Goal: Information Seeking & Learning: Learn about a topic

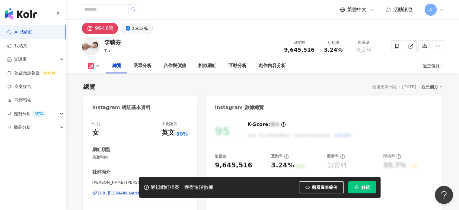
click at [138, 29] on div "256.2萬" at bounding box center [139, 28] width 16 height 8
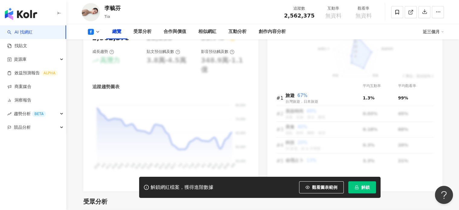
scroll to position [271, 0]
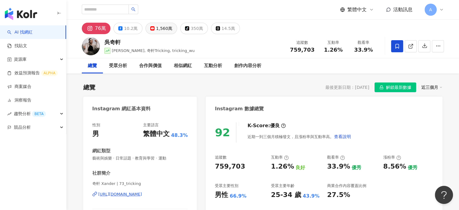
click at [160, 32] on div "1,560萬" at bounding box center [164, 28] width 16 height 8
click at [165, 29] on div "1,560萬" at bounding box center [164, 28] width 16 height 8
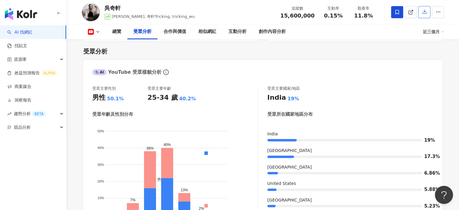
scroll to position [513, 0]
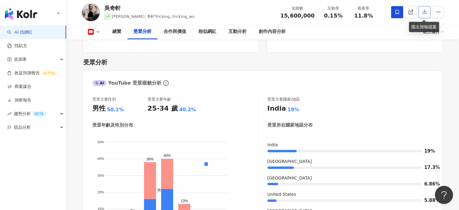
click at [425, 15] on button "button" at bounding box center [424, 12] width 12 height 12
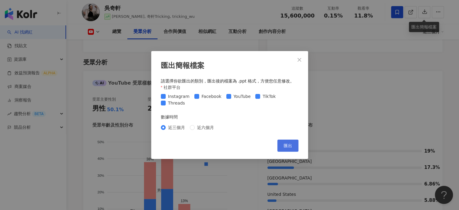
click at [289, 142] on button "匯出" at bounding box center [287, 145] width 21 height 12
click at [285, 147] on span "匯出" at bounding box center [287, 145] width 8 height 5
click at [300, 60] on icon "close" at bounding box center [299, 59] width 5 height 5
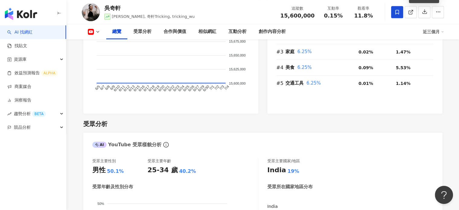
scroll to position [422, 0]
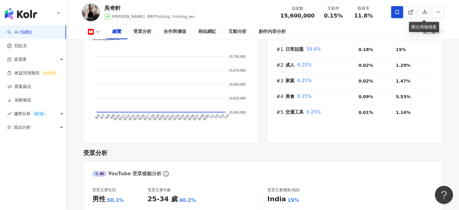
click at [28, 12] on img "button" at bounding box center [21, 14] width 32 height 12
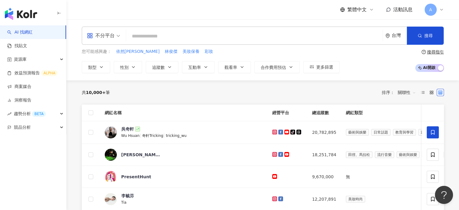
click at [150, 38] on input "search" at bounding box center [253, 35] width 251 height 11
click at [105, 64] on button "類型" at bounding box center [96, 67] width 28 height 12
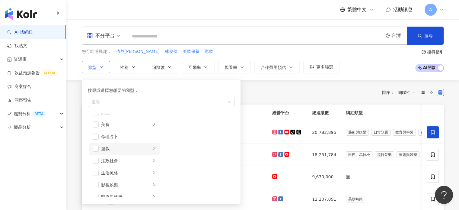
scroll to position [90, 0]
click at [96, 113] on span "button" at bounding box center [96, 115] width 6 height 6
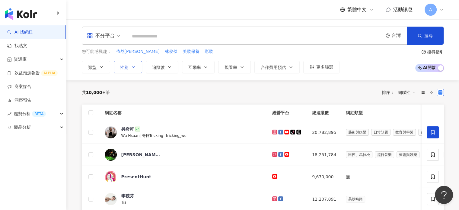
click at [130, 69] on button "性別" at bounding box center [128, 67] width 28 height 12
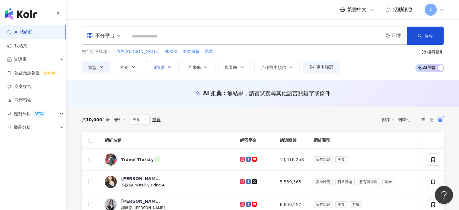
click at [162, 66] on span "追蹤數" at bounding box center [158, 67] width 13 height 5
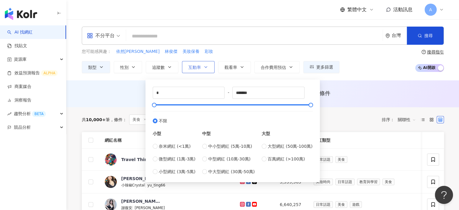
click at [196, 67] on span "互動率" at bounding box center [194, 67] width 13 height 5
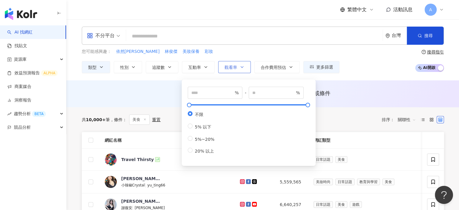
click at [236, 66] on button "觀看率" at bounding box center [234, 67] width 33 height 12
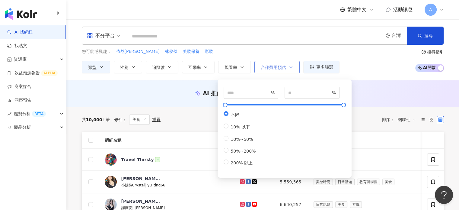
click at [289, 65] on icon "button" at bounding box center [290, 67] width 5 height 5
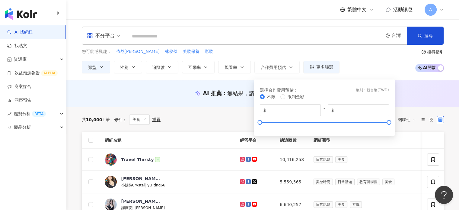
click at [416, 94] on div "AI 推薦 ： 無結果，請嘗試搜尋其他語言關鍵字或條件" at bounding box center [263, 93] width 362 height 8
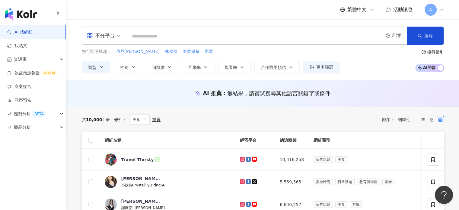
click at [262, 33] on input "search" at bounding box center [253, 35] width 251 height 11
click at [154, 36] on input "search" at bounding box center [253, 35] width 251 height 11
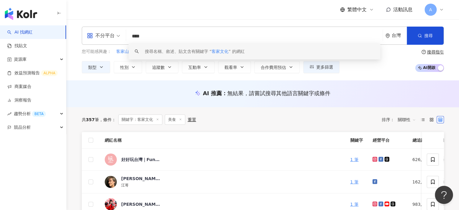
click at [238, 98] on div "AI 推薦 ： 無結果，請嘗試搜尋其他語言關鍵字或條件" at bounding box center [263, 94] width 386 height 11
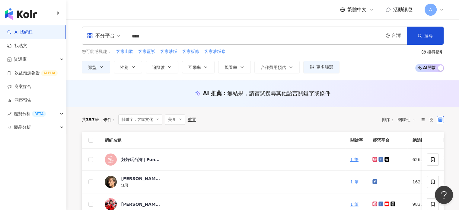
click at [236, 93] on span "無結果，請嘗試搜尋其他語言關鍵字或條件" at bounding box center [278, 93] width 103 height 6
click at [160, 31] on input "****" at bounding box center [253, 35] width 251 height 11
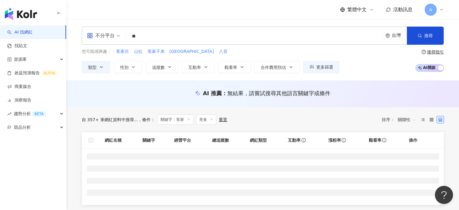
click at [425, 68] on span "AI 開啟 AI 關閉" at bounding box center [429, 68] width 29 height 8
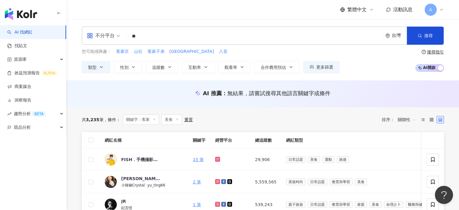
click at [430, 68] on span "AI 開啟 AI 關閉" at bounding box center [429, 68] width 29 height 8
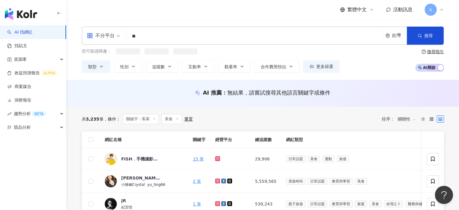
click at [430, 68] on span "AI 開啟 AI 關閉" at bounding box center [429, 68] width 29 height 8
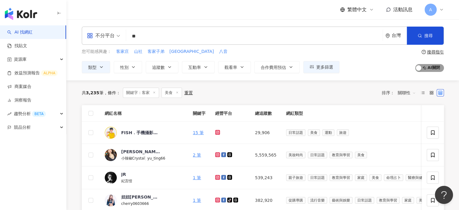
click at [425, 68] on span "AI 開啟 AI 關閉" at bounding box center [429, 68] width 29 height 8
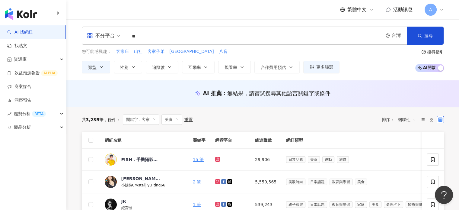
click at [127, 52] on span "客家庄" at bounding box center [122, 52] width 13 height 6
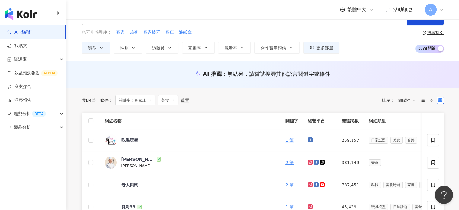
scroll to position [30, 0]
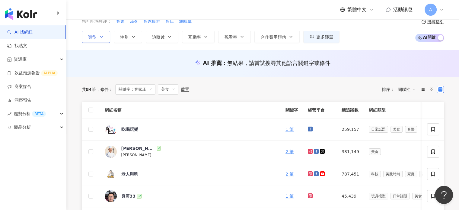
click at [96, 36] on button "類型" at bounding box center [96, 37] width 28 height 12
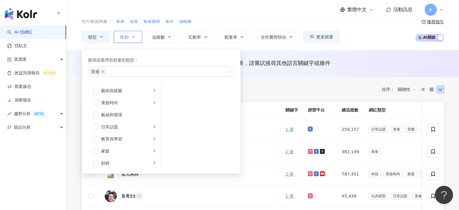
click at [128, 36] on button "性別" at bounding box center [128, 37] width 28 height 12
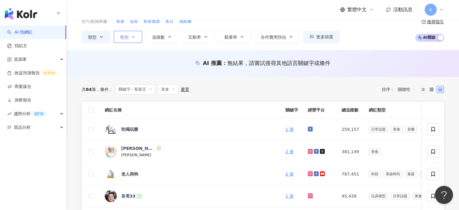
scroll to position [0, 0]
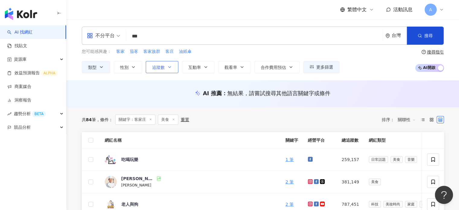
click at [167, 65] on icon "button" at bounding box center [169, 67] width 5 height 5
click at [197, 63] on button "互動率" at bounding box center [198, 67] width 33 height 12
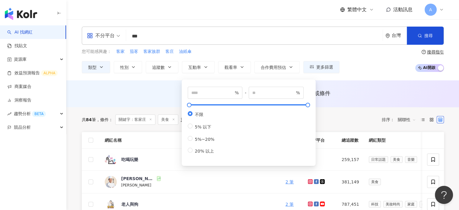
click at [119, 90] on div "AI 推薦 ： 無結果，請嘗試搜尋其他語言關鍵字或條件" at bounding box center [263, 93] width 362 height 8
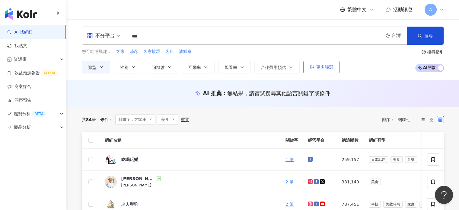
click at [311, 68] on icon "button" at bounding box center [311, 67] width 4 height 4
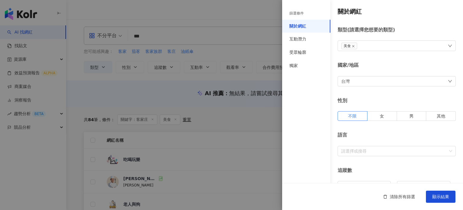
click at [171, 103] on div at bounding box center [231, 105] width 463 height 210
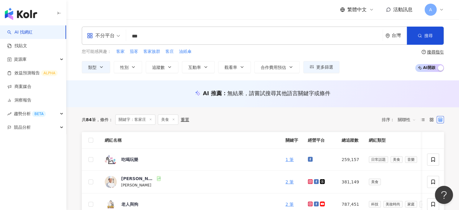
click at [160, 33] on input "***" at bounding box center [253, 35] width 251 height 11
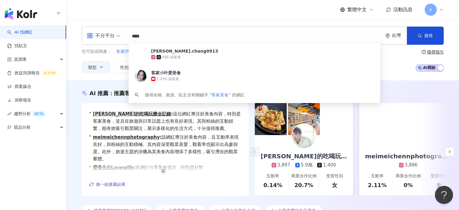
type input "****"
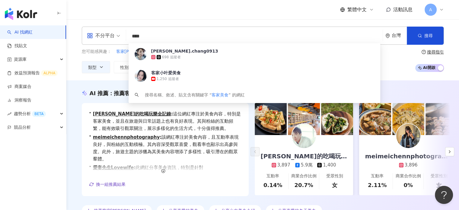
click at [395, 74] on div "不分平台 **** 台灣 搜尋 f10ed3ee-a1c2-4282-a655-b909b66b37f6 angel.chang0913 698 追蹤者 客家…" at bounding box center [262, 49] width 392 height 61
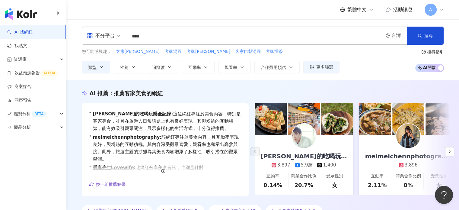
scroll to position [30, 0]
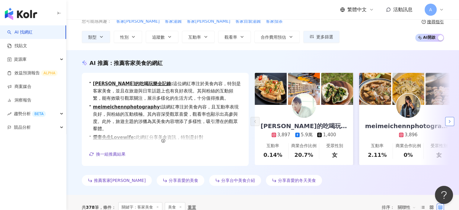
click at [451, 122] on icon "button" at bounding box center [449, 121] width 5 height 5
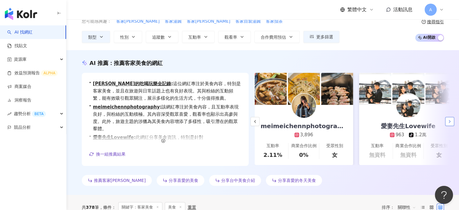
click at [451, 122] on icon "button" at bounding box center [449, 121] width 5 height 5
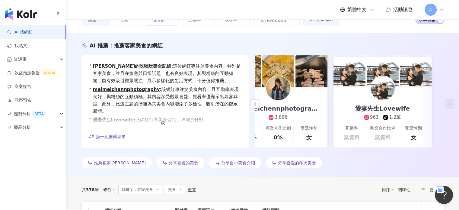
scroll to position [60, 0]
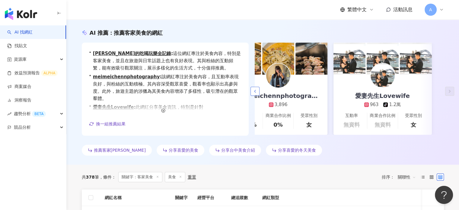
click at [255, 90] on icon "button" at bounding box center [254, 91] width 5 height 5
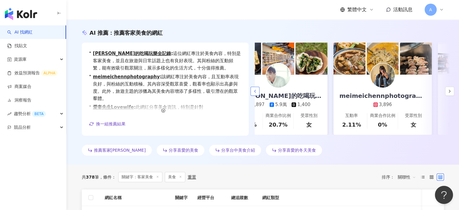
click at [252, 90] on icon "button" at bounding box center [254, 91] width 5 height 5
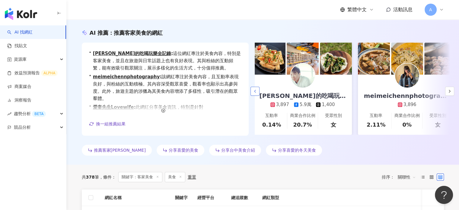
scroll to position [0, 0]
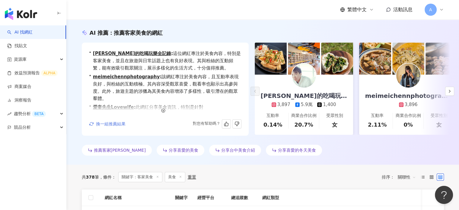
click at [117, 123] on span "換一組推薦結果" at bounding box center [111, 123] width 30 height 5
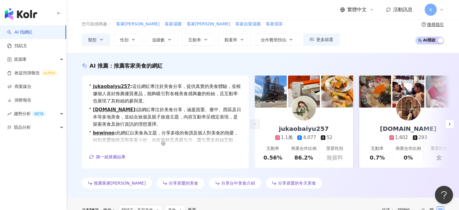
scroll to position [60, 0]
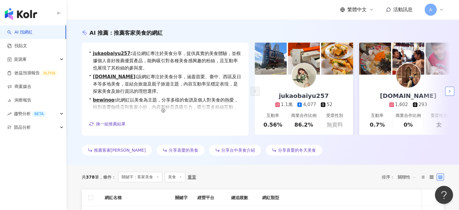
click at [450, 89] on icon "button" at bounding box center [449, 91] width 5 height 5
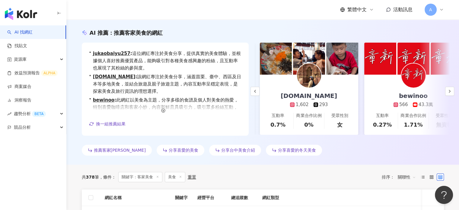
scroll to position [0, 104]
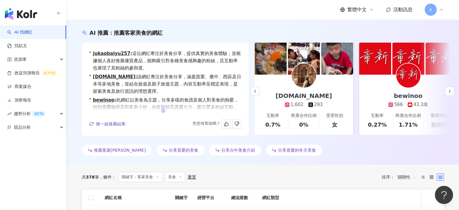
click at [162, 112] on icon "button" at bounding box center [163, 110] width 4 height 4
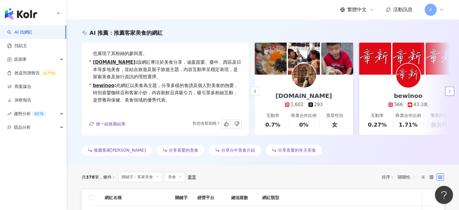
click at [450, 91] on icon "button" at bounding box center [449, 91] width 5 height 5
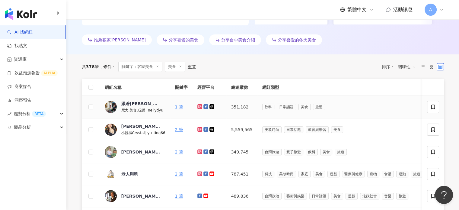
scroll to position [181, 0]
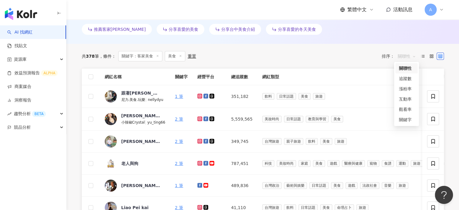
click at [402, 55] on span "關聯性" at bounding box center [406, 56] width 18 height 10
click at [409, 87] on div "漲粉率" at bounding box center [406, 88] width 15 height 7
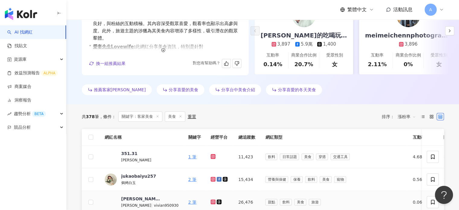
scroll to position [181, 0]
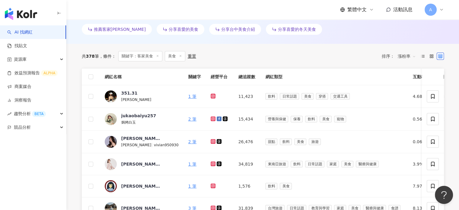
click at [314, 51] on div "共 378 筆 條件 ： 關鍵字：客家美食 美食 重置 排序： 漲粉率 漲粉率" at bounding box center [263, 56] width 362 height 10
click at [21, 47] on link "找貼文" at bounding box center [17, 46] width 20 height 6
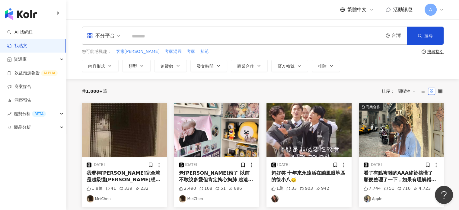
click at [177, 36] on input "search" at bounding box center [253, 36] width 251 height 13
click at [187, 49] on span "客家" at bounding box center [191, 52] width 8 height 6
type input "**"
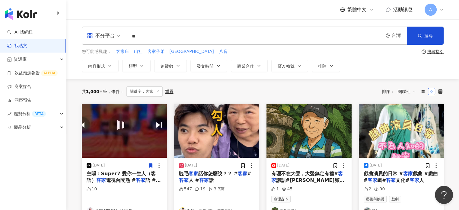
click at [409, 91] on span "關聯性" at bounding box center [406, 92] width 18 height 10
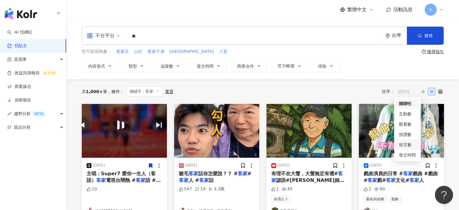
click at [411, 146] on div "留言數" at bounding box center [407, 144] width 17 height 7
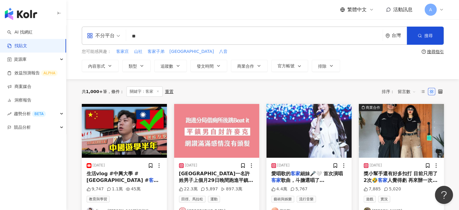
click at [150, 35] on input "**" at bounding box center [253, 36] width 251 height 13
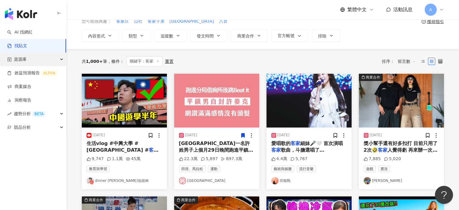
click at [34, 60] on div "資源庫" at bounding box center [33, 59] width 66 height 14
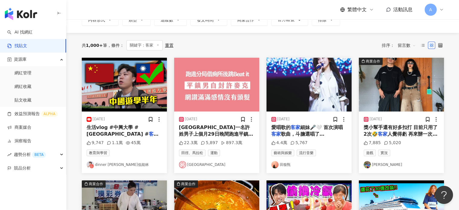
scroll to position [60, 0]
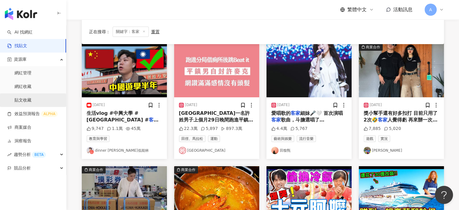
click at [27, 99] on link "貼文收藏" at bounding box center [22, 100] width 17 height 6
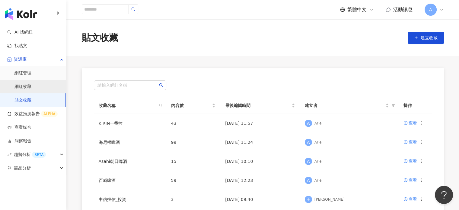
click at [29, 85] on link "網紅收藏" at bounding box center [22, 87] width 17 height 6
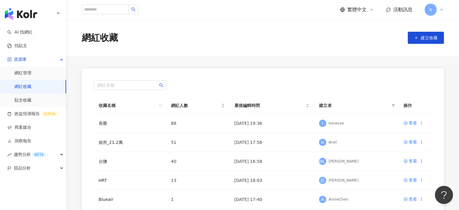
click at [19, 85] on link "網紅收藏" at bounding box center [22, 87] width 17 height 6
click at [415, 142] on div "查看" at bounding box center [412, 141] width 8 height 7
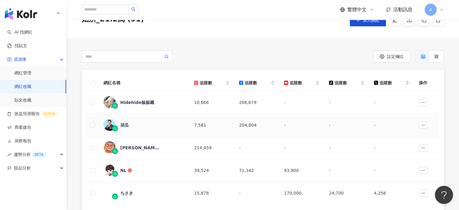
scroll to position [30, 0]
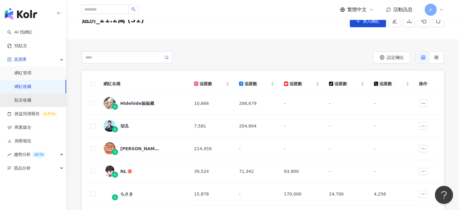
click at [26, 101] on link "貼文收藏" at bounding box center [22, 100] width 17 height 6
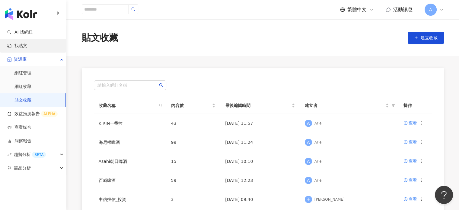
click at [27, 48] on link "找貼文" at bounding box center [17, 46] width 20 height 6
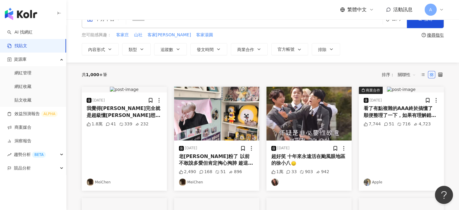
scroll to position [30, 0]
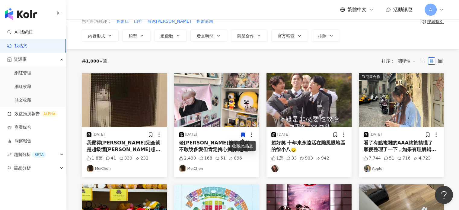
click at [241, 135] on icon at bounding box center [242, 134] width 3 height 4
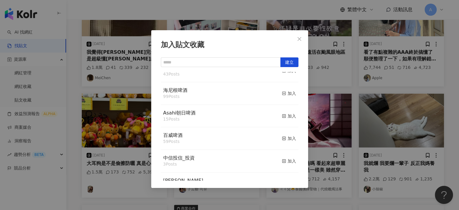
scroll to position [0, 0]
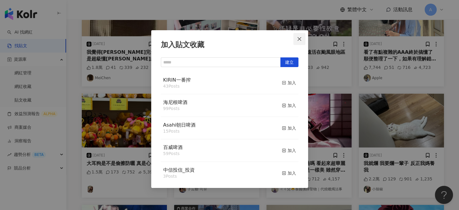
click at [300, 38] on icon "close" at bounding box center [299, 38] width 5 height 5
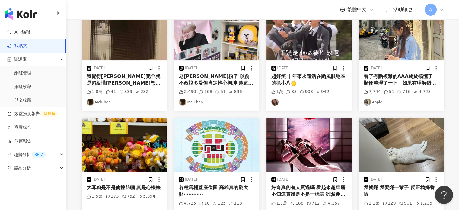
scroll to position [60, 0]
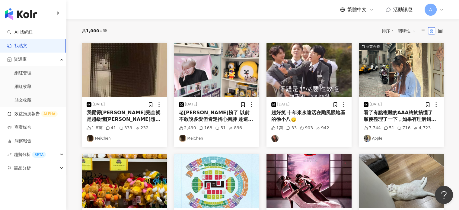
click at [216, 112] on div "老智旻粉了 以前不敢說多愛但肯定掏心掏肺 趁這波熱潮 來送幸福 官方正版智旻小卡（還有滿多沒拍到反正就是全送）（不要問我還有什麼反正就是全寄給你）、展覽照片、…" at bounding box center [216, 116] width 75 height 14
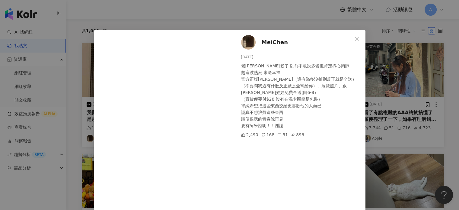
scroll to position [0, 0]
click at [355, 38] on icon "close" at bounding box center [357, 39] width 4 height 4
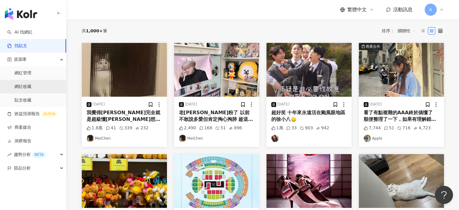
click at [29, 86] on link "網紅收藏" at bounding box center [22, 87] width 17 height 6
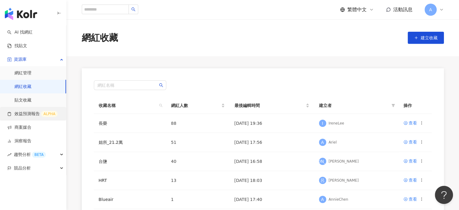
click at [26, 113] on link "效益預測報告 ALPHA" at bounding box center [32, 114] width 50 height 6
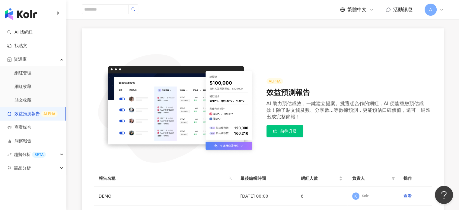
scroll to position [24, 0]
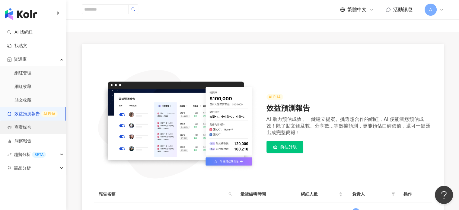
click at [31, 125] on link "商案媒合" at bounding box center [19, 127] width 24 height 6
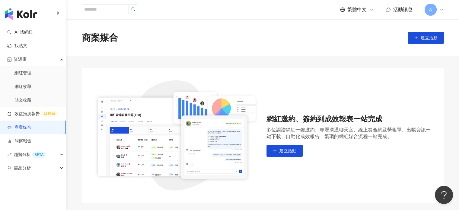
scroll to position [60, 0]
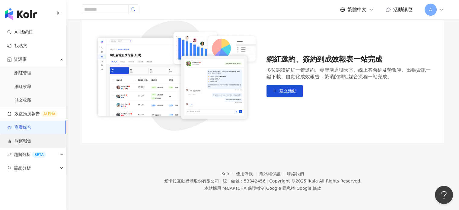
click at [21, 143] on link "洞察報告" at bounding box center [19, 141] width 24 height 6
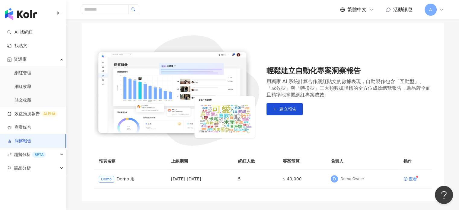
scroll to position [30, 0]
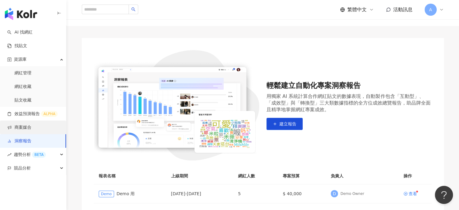
click at [24, 128] on link "商案媒合" at bounding box center [19, 127] width 24 height 6
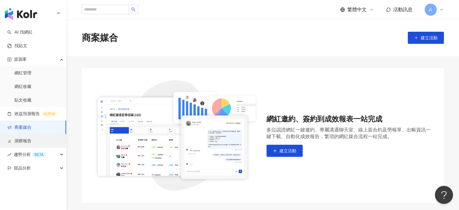
click at [25, 138] on link "洞察報告" at bounding box center [19, 141] width 24 height 6
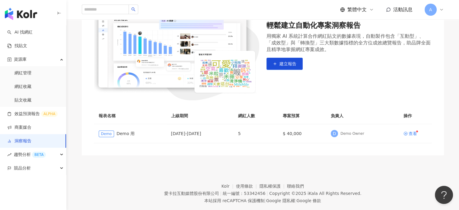
scroll to position [90, 0]
click at [411, 133] on div "查看" at bounding box center [412, 133] width 8 height 4
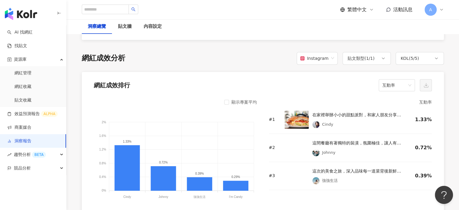
scroll to position [513, 0]
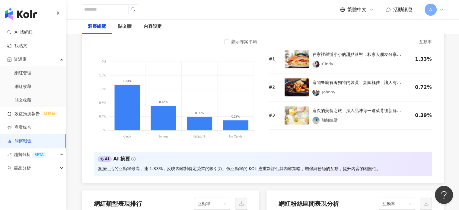
click at [24, 144] on link "洞察報告" at bounding box center [19, 141] width 24 height 6
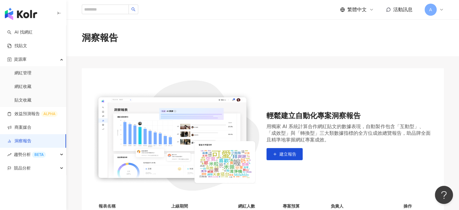
scroll to position [90, 0]
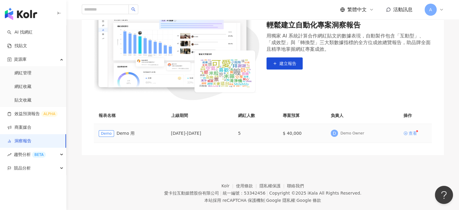
click at [411, 132] on div "查看" at bounding box center [412, 133] width 8 height 4
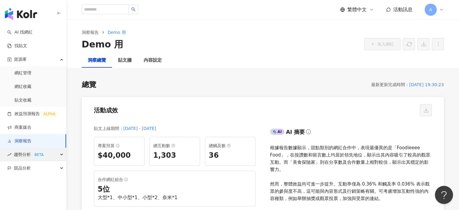
click at [19, 154] on span "趨勢分析 BETA" at bounding box center [30, 154] width 32 height 14
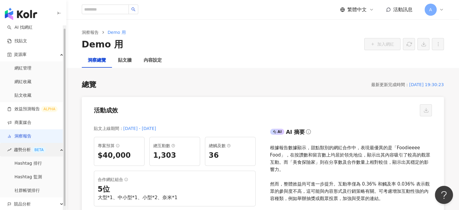
scroll to position [6, 0]
click at [37, 163] on link "Hashtag 排行" at bounding box center [27, 162] width 27 height 6
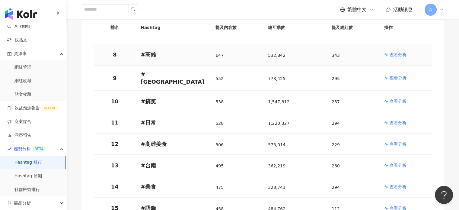
scroll to position [271, 0]
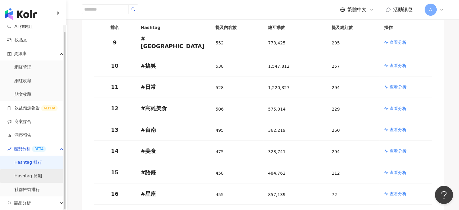
click at [42, 174] on link "Hashtag 監測" at bounding box center [27, 176] width 27 height 6
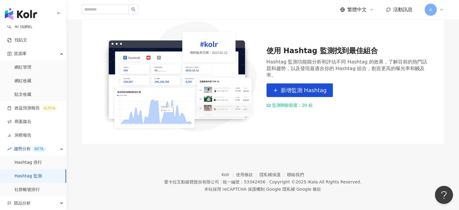
scroll to position [60, 0]
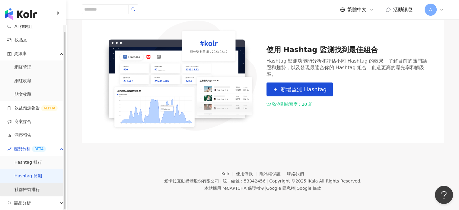
click at [40, 189] on link "社群帳號排行" at bounding box center [26, 189] width 25 height 6
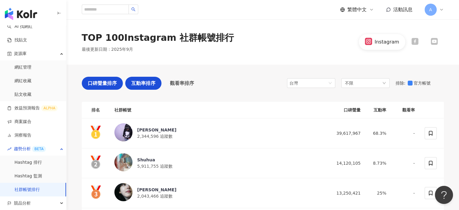
click at [147, 84] on span "互動率排序" at bounding box center [143, 83] width 24 height 8
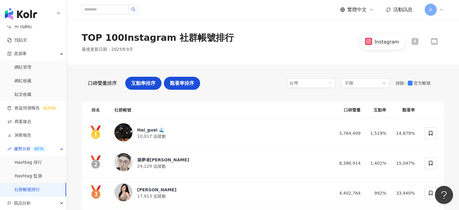
click at [178, 86] on span "觀看率排序" at bounding box center [182, 83] width 24 height 8
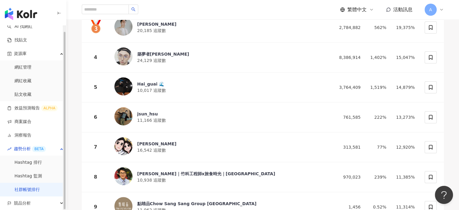
scroll to position [211, 0]
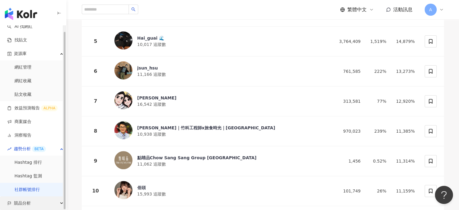
click at [43, 201] on div "競品分析" at bounding box center [33, 203] width 66 height 14
click at [27, 202] on span "競品分析" at bounding box center [22, 203] width 17 height 14
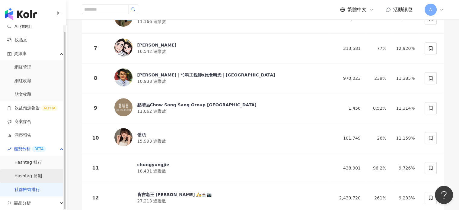
scroll to position [302, 0]
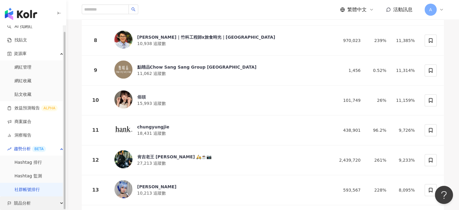
click at [26, 201] on span "競品分析" at bounding box center [22, 203] width 17 height 14
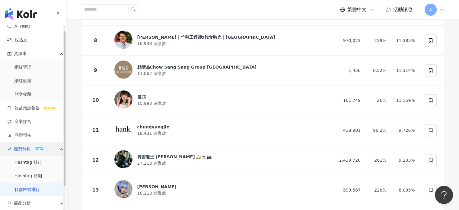
click at [19, 149] on span "趨勢分析 BETA" at bounding box center [30, 149] width 32 height 14
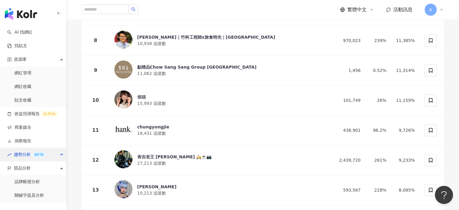
scroll to position [0, 0]
click at [26, 183] on link "品牌帳號分析" at bounding box center [26, 182] width 25 height 6
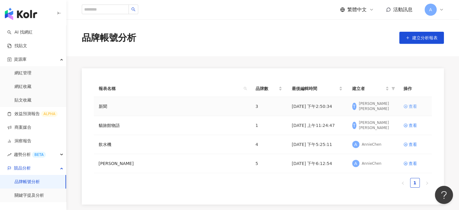
click at [411, 105] on div "查看" at bounding box center [412, 106] width 8 height 7
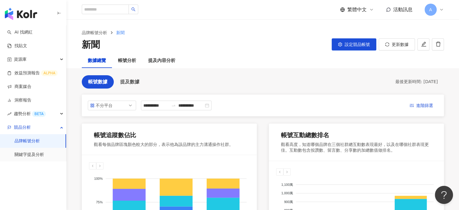
click at [100, 29] on div "品牌帳號分析 新聞 新聞 設定競品帳號 更新數據" at bounding box center [262, 37] width 392 height 34
click at [98, 32] on link "品牌帳號分析" at bounding box center [95, 32] width 28 height 7
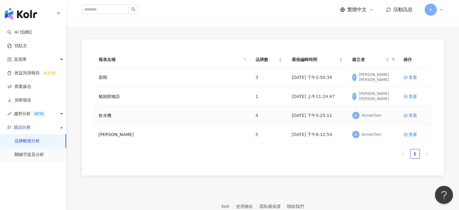
scroll to position [60, 0]
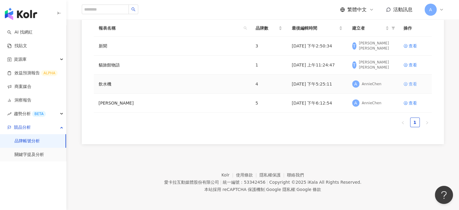
click at [412, 83] on div "查看" at bounding box center [412, 84] width 8 height 7
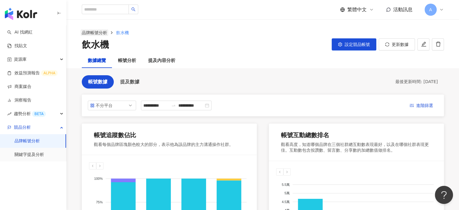
click at [96, 32] on link "品牌帳號分析" at bounding box center [95, 32] width 28 height 7
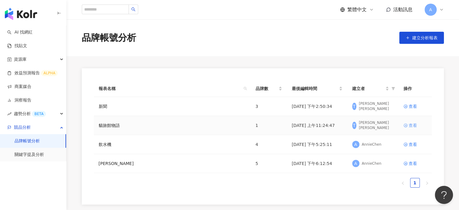
click at [414, 127] on div "查看" at bounding box center [412, 125] width 8 height 7
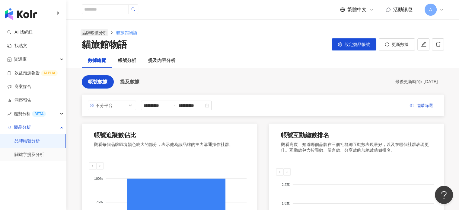
click at [94, 31] on link "品牌帳號分析" at bounding box center [95, 32] width 28 height 7
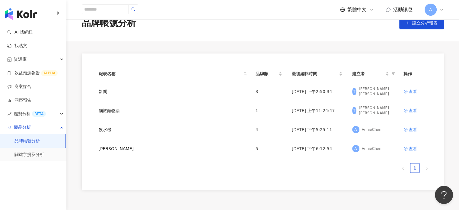
scroll to position [30, 0]
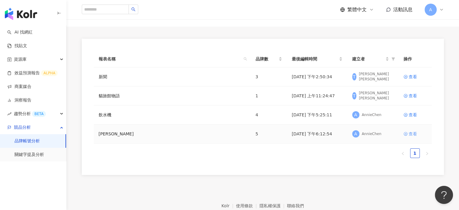
click at [412, 134] on div "查看" at bounding box center [412, 133] width 8 height 7
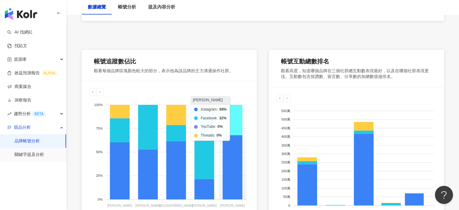
scroll to position [132, 0]
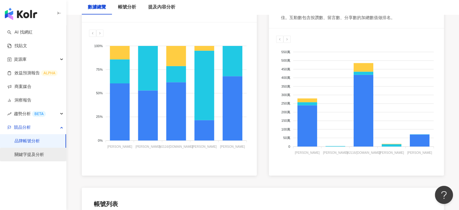
click at [35, 153] on link "關鍵字提及分析" at bounding box center [29, 154] width 30 height 6
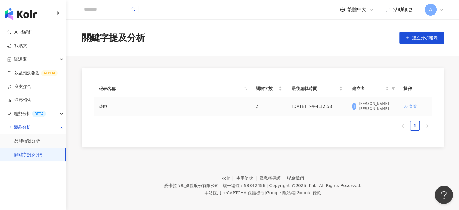
click at [410, 106] on div "查看" at bounding box center [412, 106] width 8 height 7
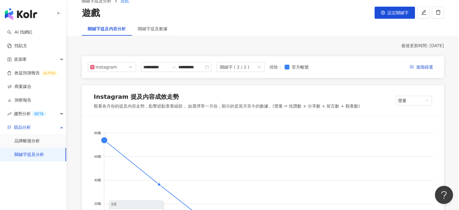
scroll to position [30, 0]
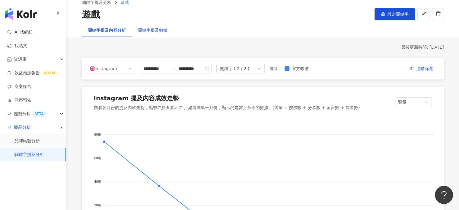
click at [150, 31] on div "關鍵字提及數據" at bounding box center [153, 30] width 30 height 7
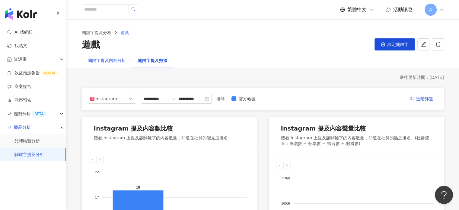
click at [109, 61] on div "關鍵字提及內容分析" at bounding box center [107, 60] width 38 height 7
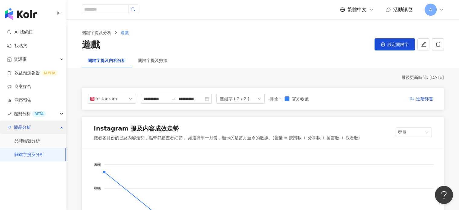
click at [39, 128] on div "競品分析" at bounding box center [33, 127] width 66 height 14
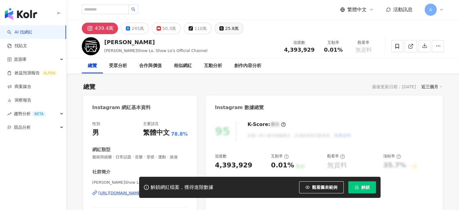
click at [226, 29] on div "25.8萬" at bounding box center [232, 28] width 14 height 8
